Goal: Task Accomplishment & Management: Manage account settings

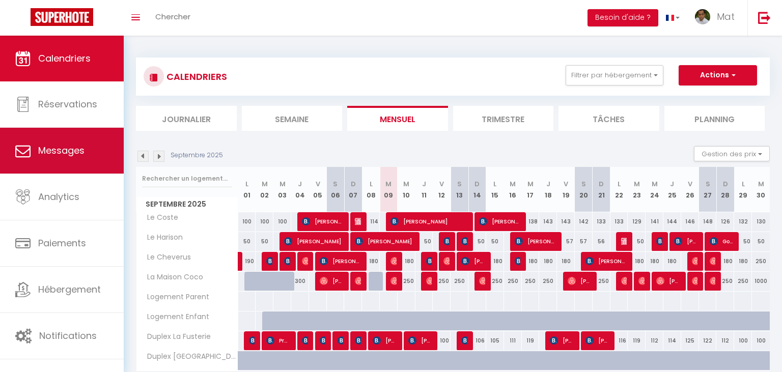
click at [85, 143] on link "Messages" at bounding box center [62, 151] width 124 height 46
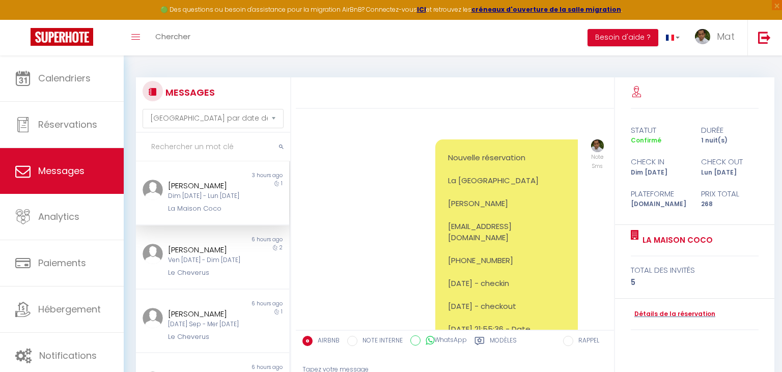
scroll to position [535, 0]
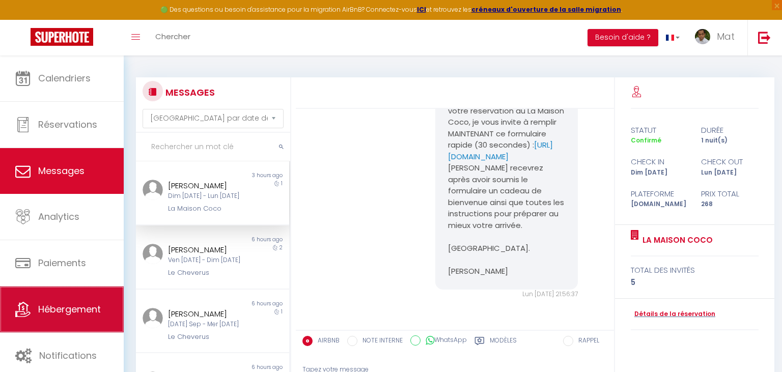
click at [71, 299] on link "Hébergement" at bounding box center [62, 310] width 124 height 46
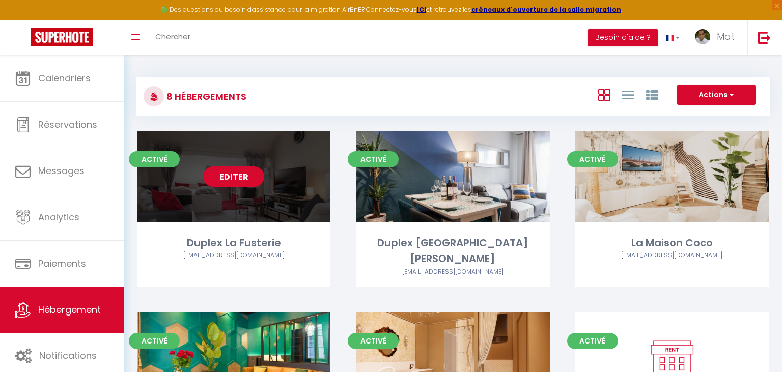
click at [224, 186] on link "Editer" at bounding box center [233, 177] width 61 height 20
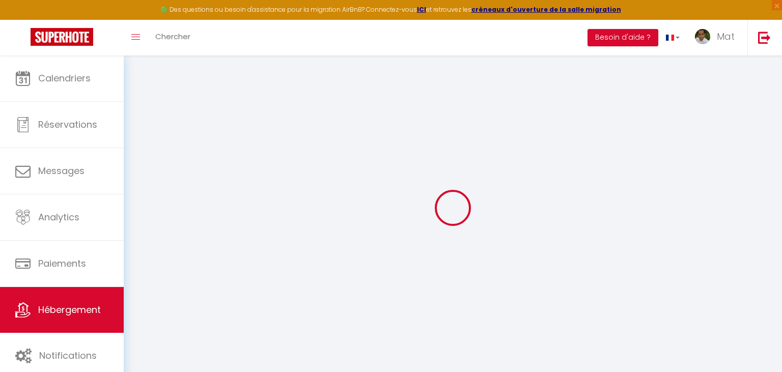
select select "17:00"
select select "23:30"
select select "10:00"
select select "30"
select select "120"
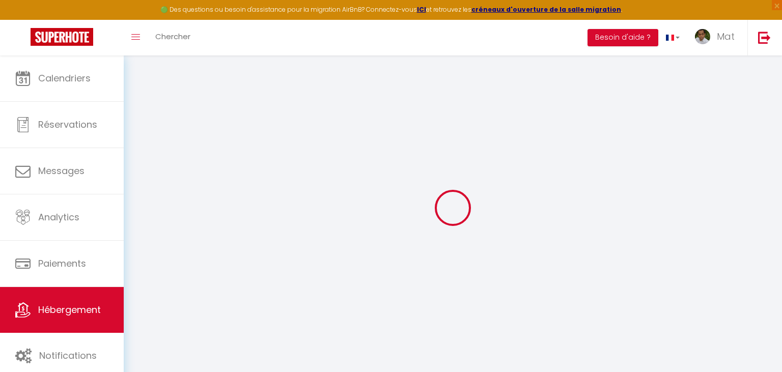
checkbox input "true"
checkbox input "false"
checkbox input "true"
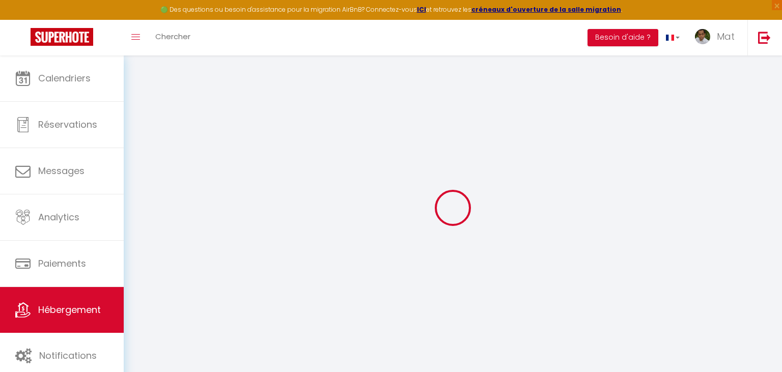
checkbox input "true"
checkbox input "false"
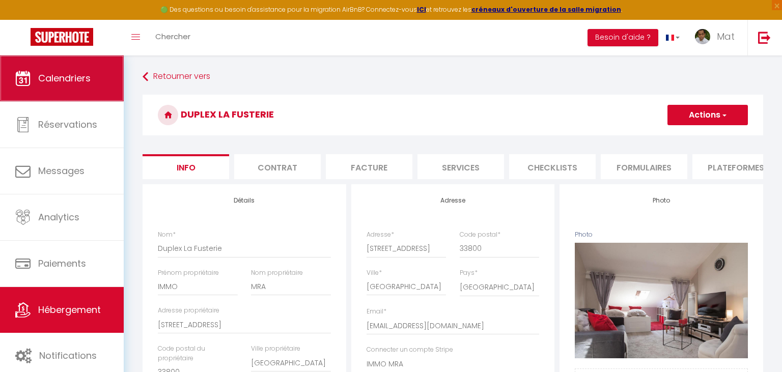
click at [88, 87] on link "Calendriers" at bounding box center [62, 79] width 124 height 46
